Goal: Task Accomplishment & Management: Use online tool/utility

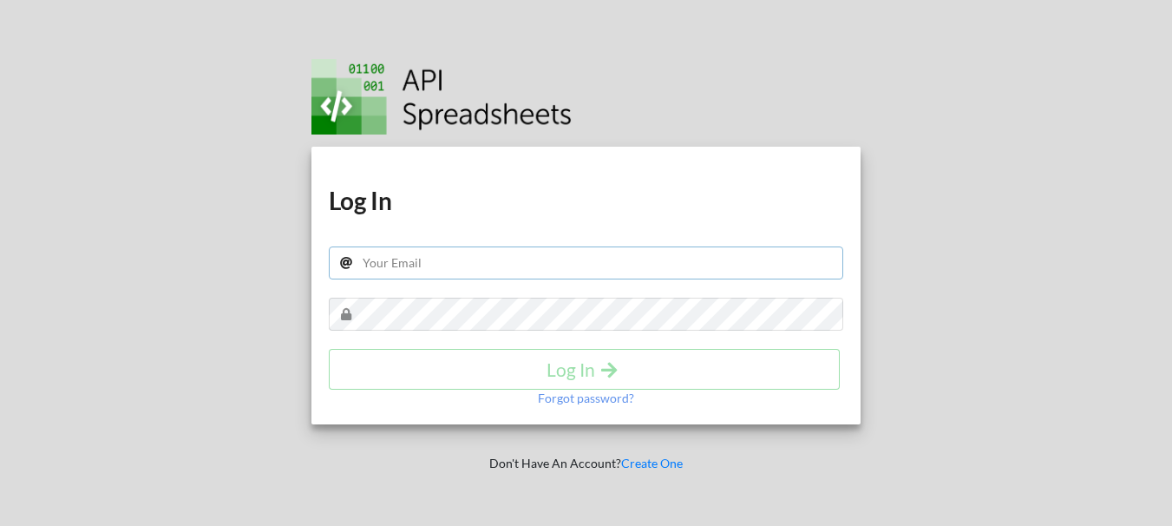
click at [414, 259] on div "Download hidden Download hidden Log In Log In Forgot password?" at bounding box center [585, 286] width 549 height 278
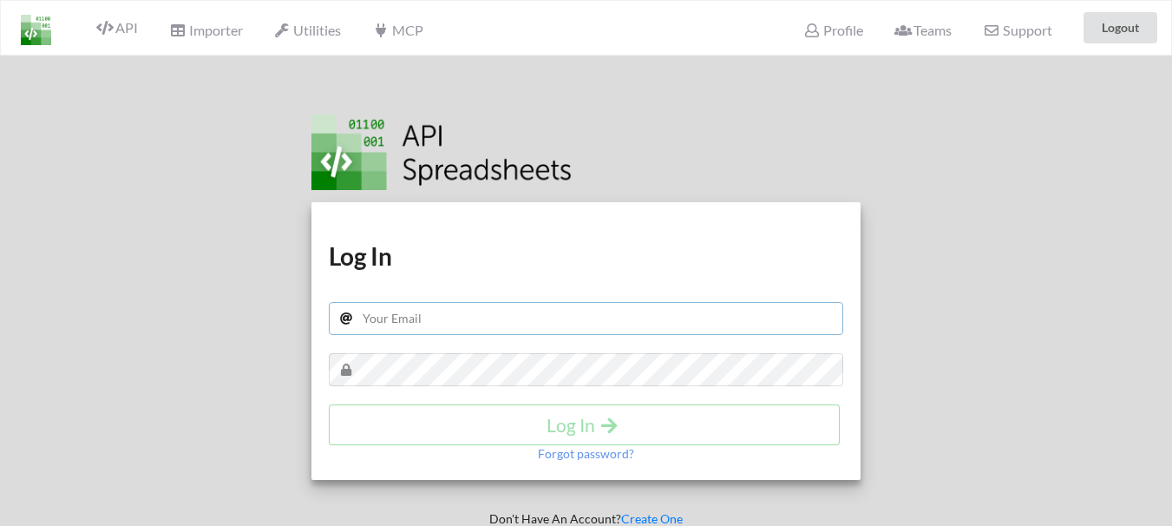
type input "[EMAIL_ADDRESS][DOMAIN_NAME]"
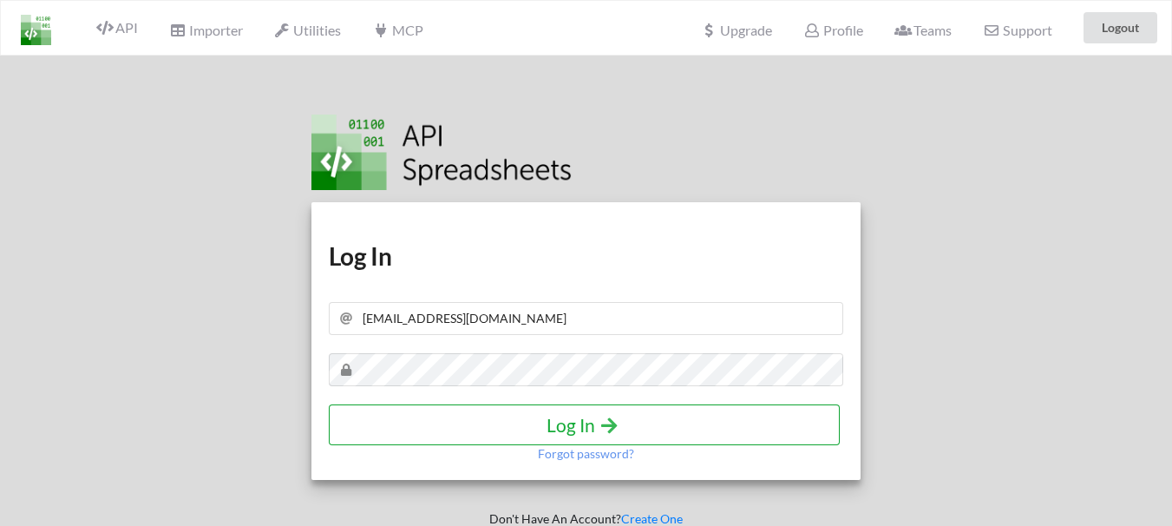
click at [575, 422] on h4 "Log In" at bounding box center [584, 425] width 475 height 22
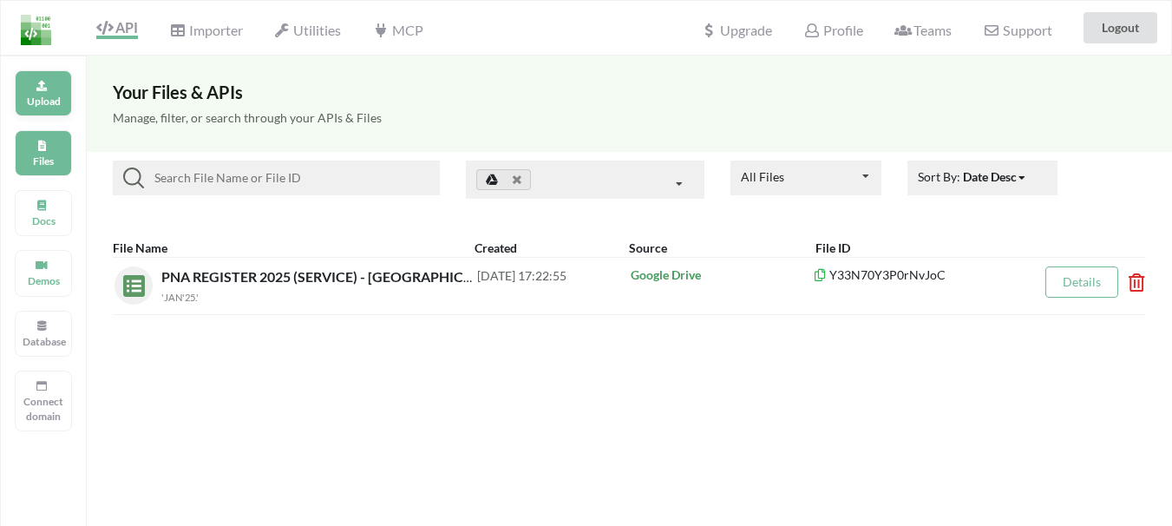
click at [43, 105] on p "Upload" at bounding box center [44, 101] width 42 height 15
